Goal: Check status

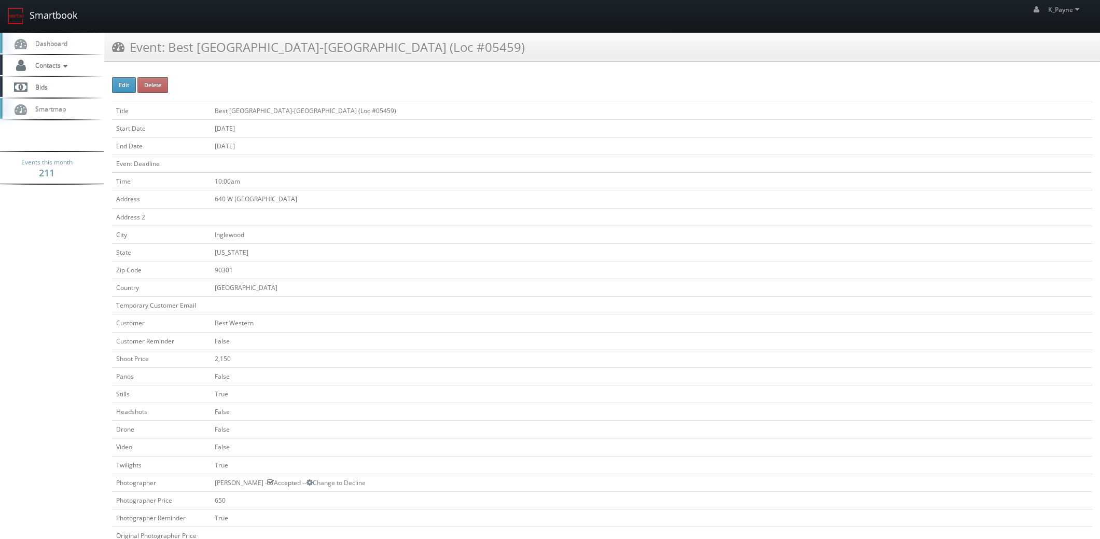
click at [41, 13] on link "Smartbook" at bounding box center [42, 16] width 85 height 32
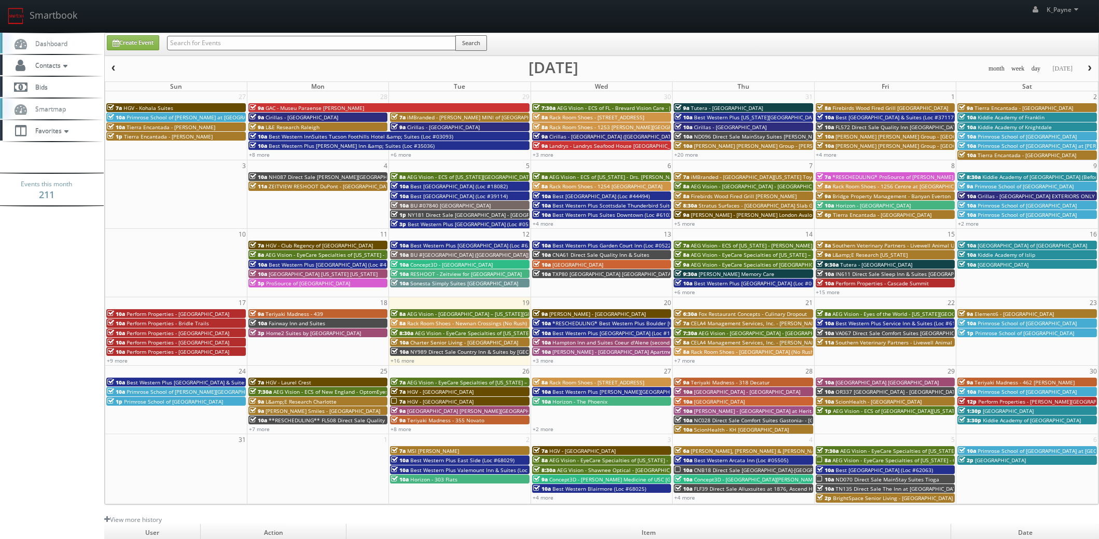
click at [197, 41] on input "text" at bounding box center [311, 43] width 289 height 15
type input "62067"
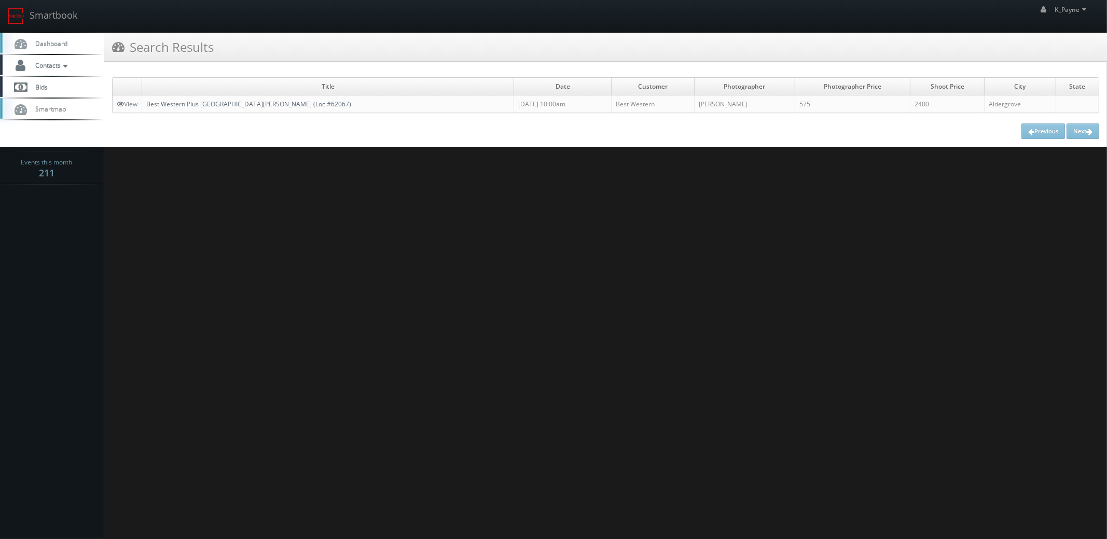
click at [249, 104] on link "Best Western Plus Country Meadows Inn (Loc #62067)" at bounding box center [248, 104] width 205 height 9
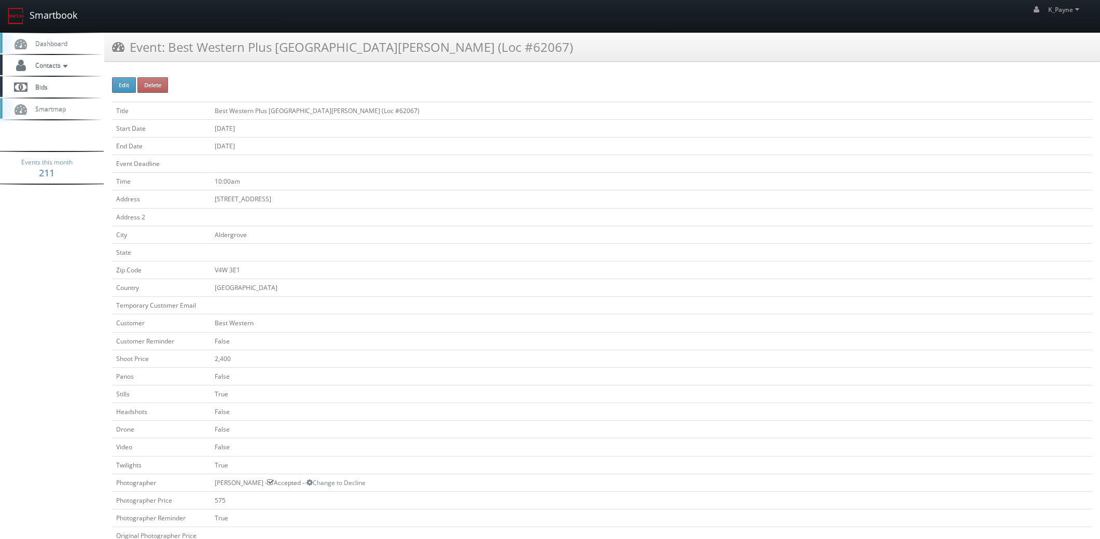
click at [58, 15] on link "Smartbook" at bounding box center [42, 16] width 85 height 32
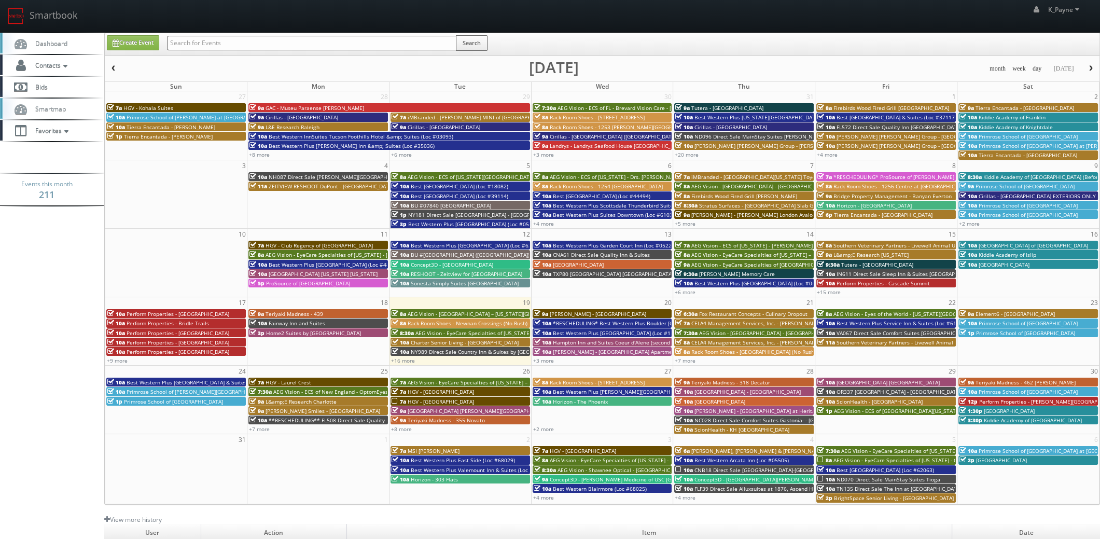
click at [192, 43] on input "text" at bounding box center [311, 43] width 289 height 15
type input "44634"
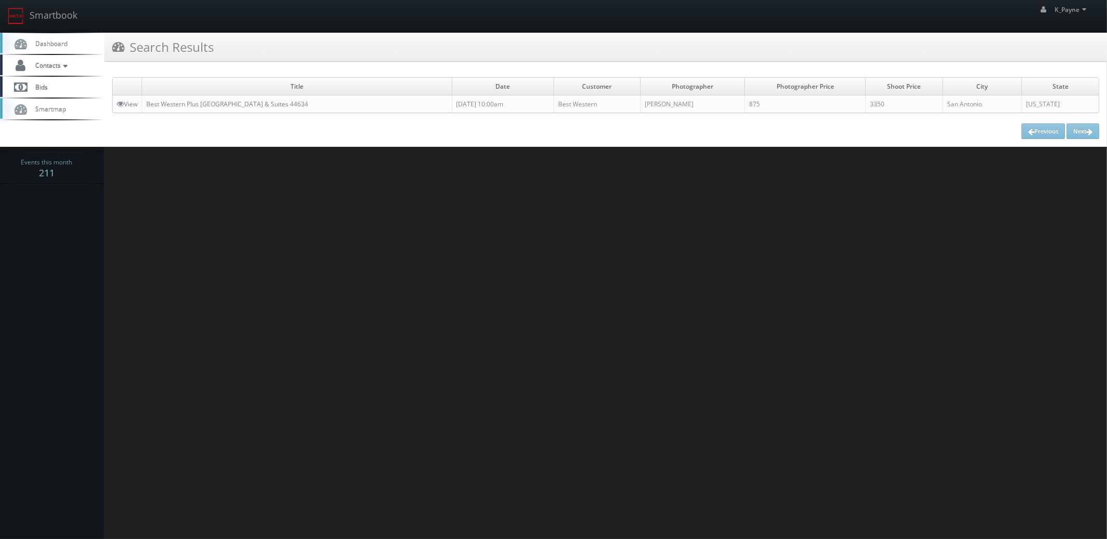
drag, startPoint x: 426, startPoint y: 276, endPoint x: 812, endPoint y: 63, distance: 440.3
click at [428, 276] on html "Smartbook Toggle Side Navigation Toggle Top Navigation K_Payne K_Payne Profile …" at bounding box center [553, 269] width 1107 height 539
click at [41, 20] on link "Smartbook" at bounding box center [42, 16] width 85 height 32
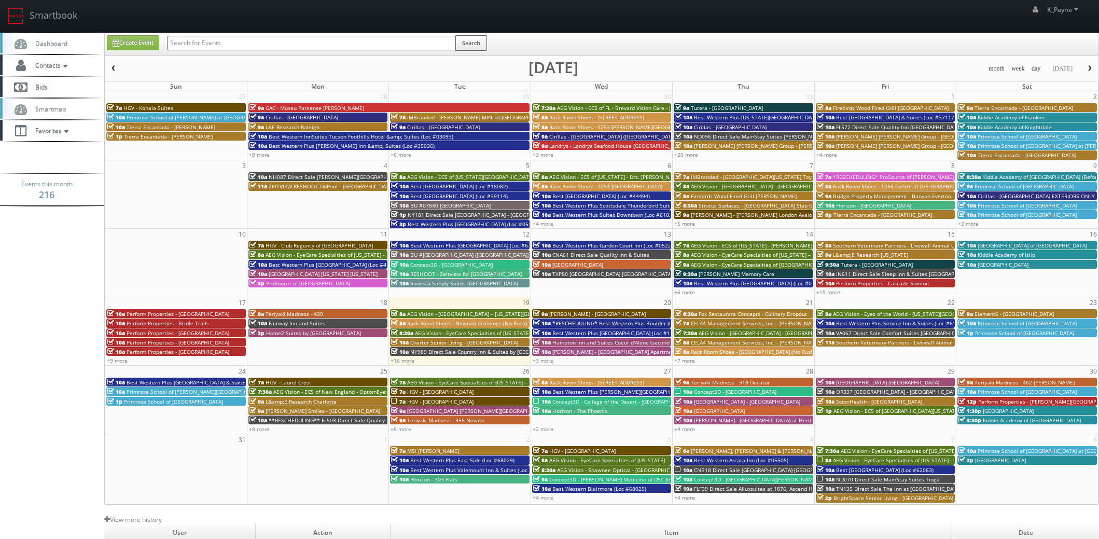
click at [220, 48] on input "text" at bounding box center [311, 43] width 289 height 15
type input "nm323"
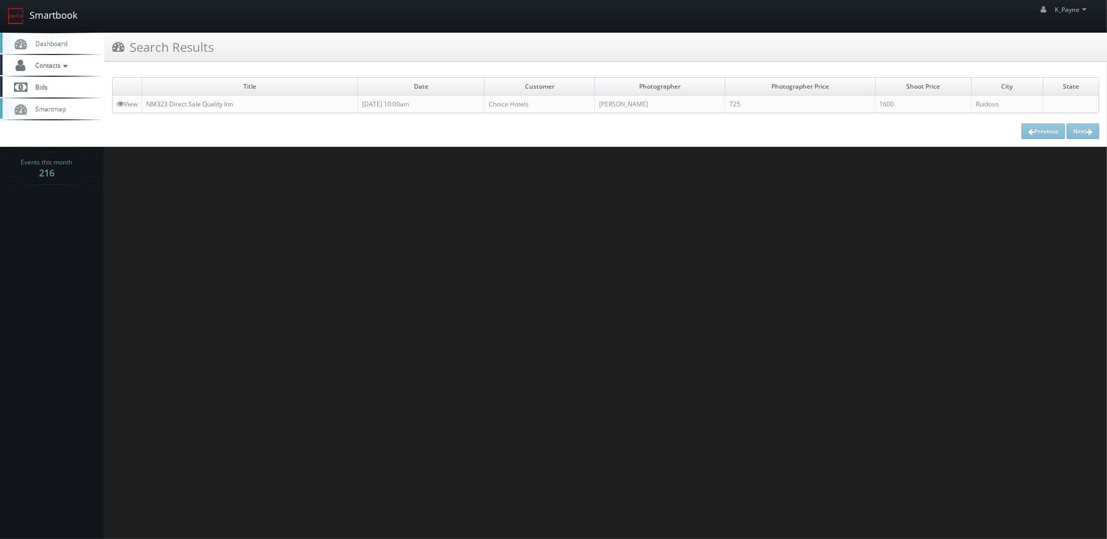
click at [49, 13] on link "Smartbook" at bounding box center [42, 16] width 85 height 32
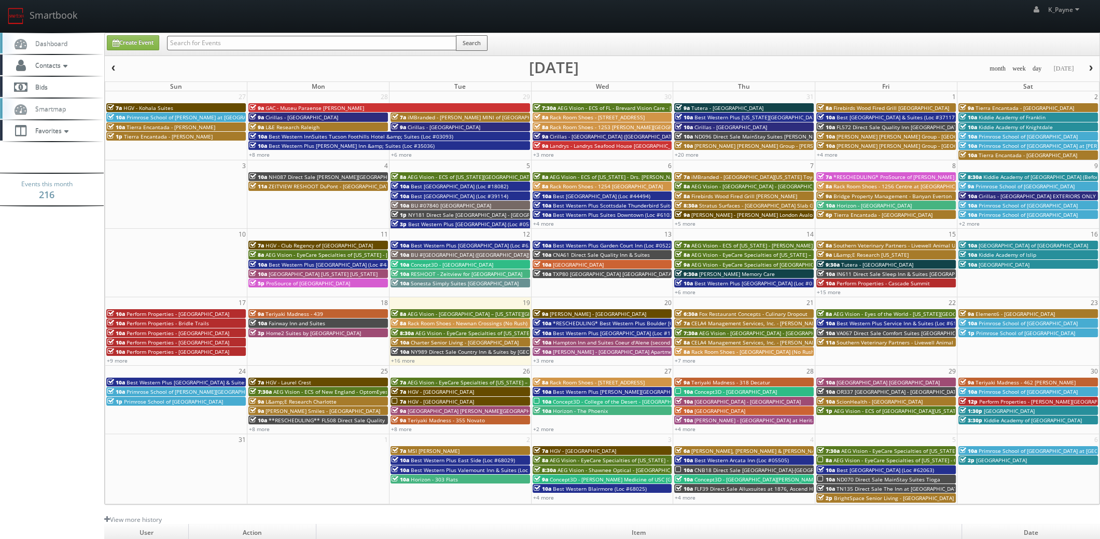
click at [189, 41] on input "text" at bounding box center [311, 43] width 289 height 15
type input "jefferson"
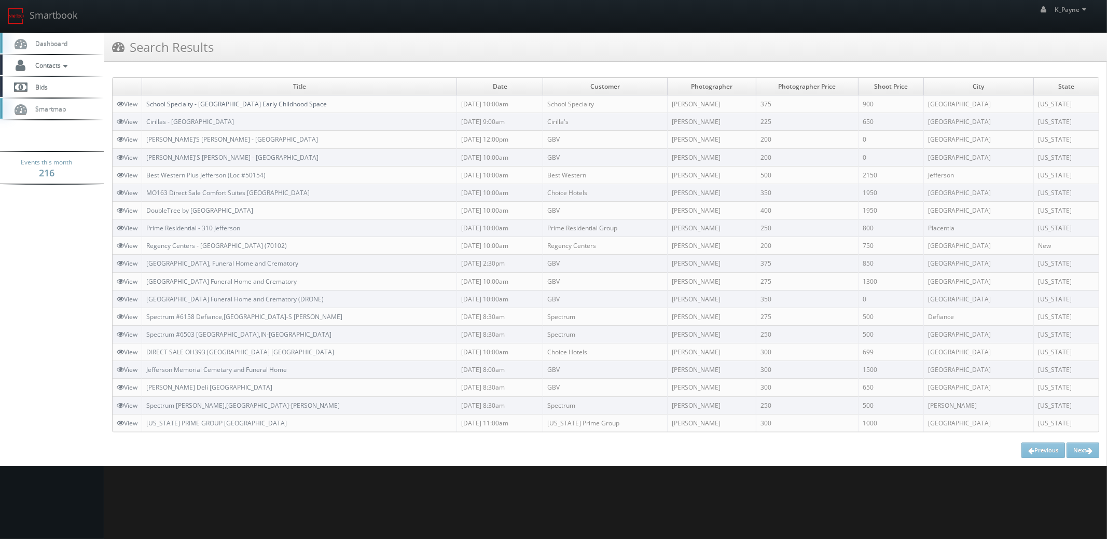
click at [245, 101] on link "School Specialty - [GEOGRAPHIC_DATA] Early Childhood Space" at bounding box center [236, 104] width 180 height 9
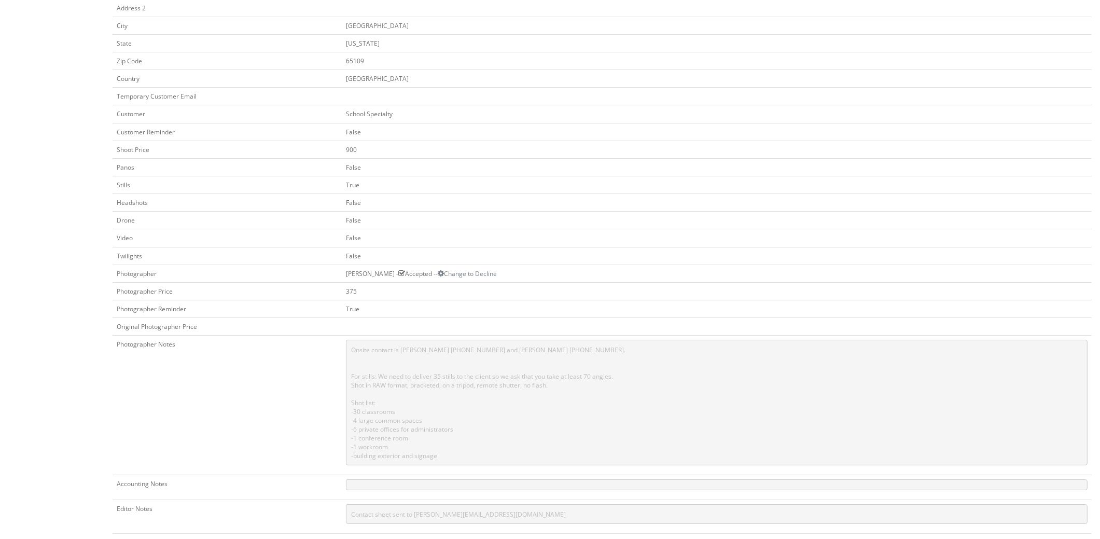
scroll to position [311, 0]
